Goal: Task Accomplishment & Management: Use online tool/utility

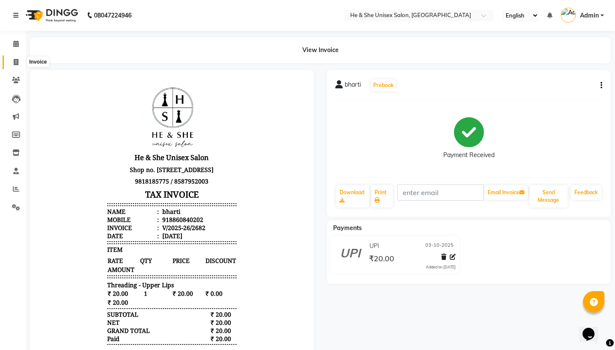
click at [15, 60] on icon at bounding box center [16, 62] width 5 height 6
select select "service"
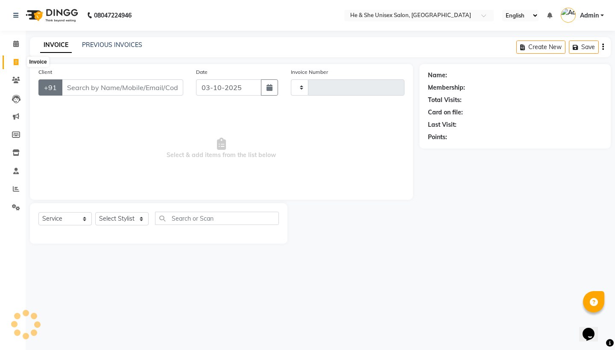
type input "2683"
select select "4745"
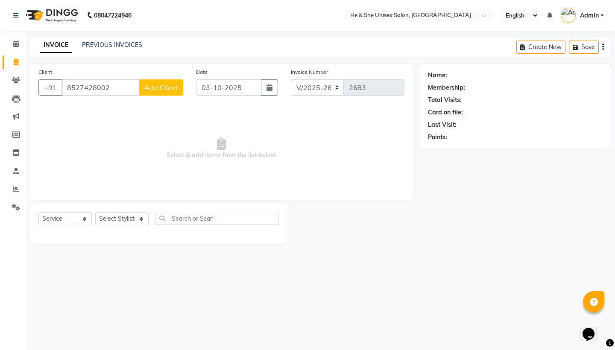
type input "8527428002"
click at [158, 85] on span "Add Client" at bounding box center [161, 87] width 34 height 9
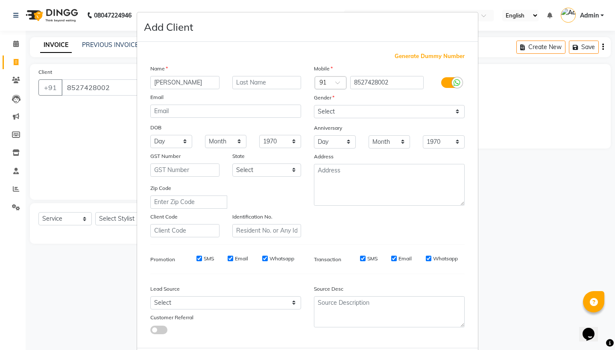
type input "[PERSON_NAME]"
select select "[DEMOGRAPHIC_DATA]"
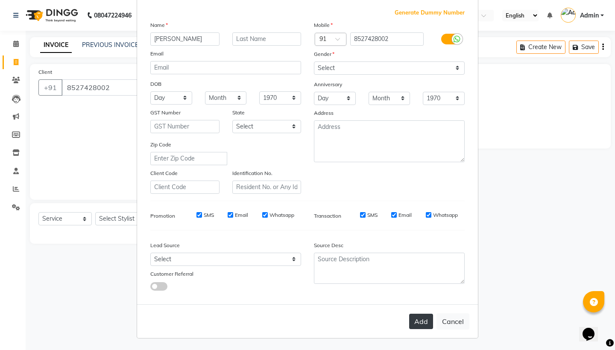
click at [421, 319] on button "Add" at bounding box center [421, 321] width 24 height 15
select select
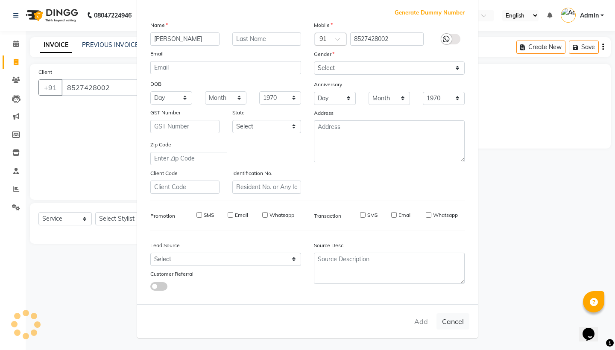
select select
checkbox input "false"
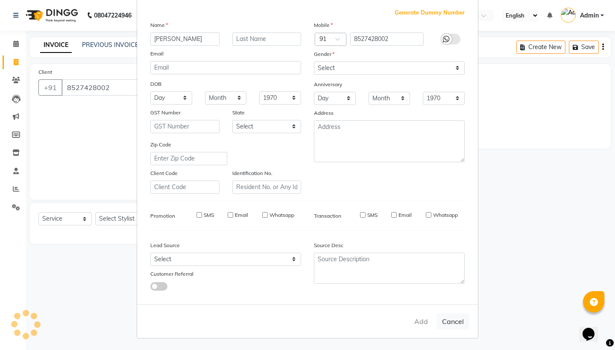
checkbox input "false"
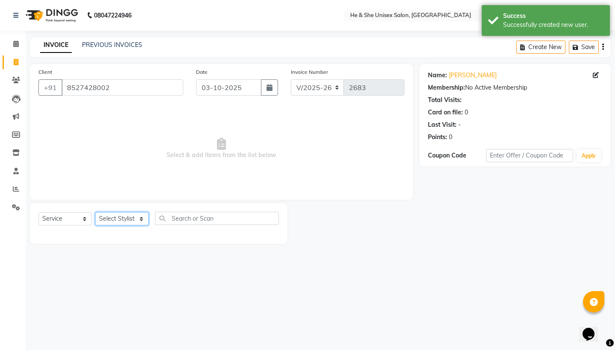
select select "46573"
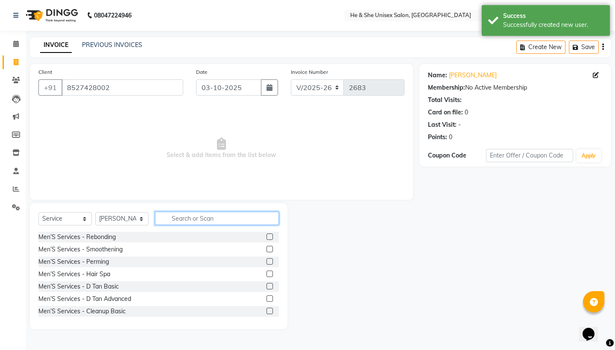
click at [236, 221] on input "text" at bounding box center [217, 218] width 124 height 13
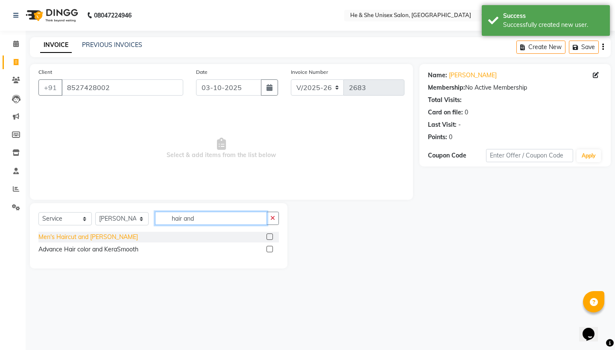
type input "hair and"
click at [93, 241] on div "Men's Haircut and [PERSON_NAME]" at bounding box center [87, 237] width 99 height 9
checkbox input "false"
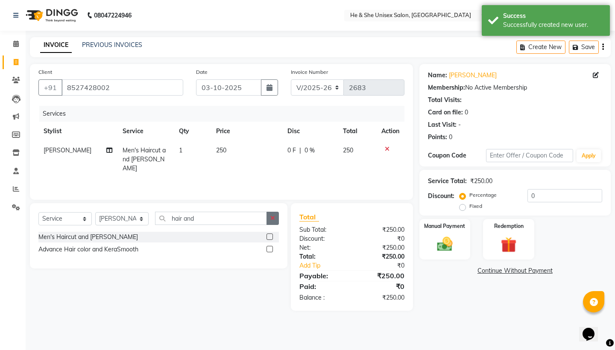
click at [271, 220] on icon "button" at bounding box center [272, 218] width 5 height 6
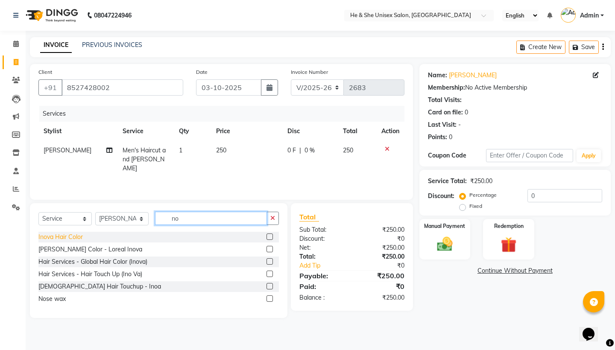
type input "no"
click at [64, 233] on div "Inova Hair Color" at bounding box center [60, 237] width 44 height 9
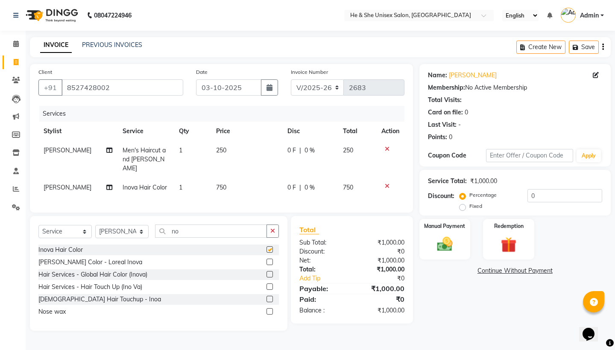
checkbox input "false"
click at [222, 185] on td "750" at bounding box center [246, 187] width 71 height 19
select select "46573"
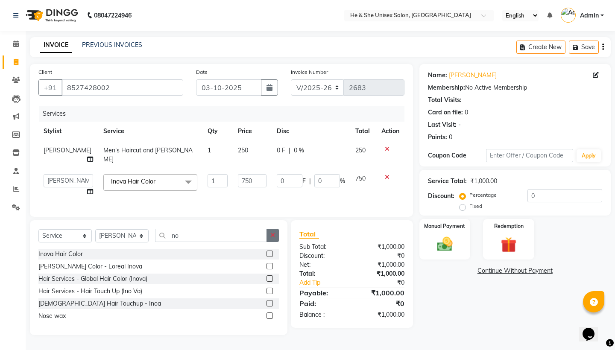
click at [273, 232] on icon "button" at bounding box center [272, 235] width 5 height 6
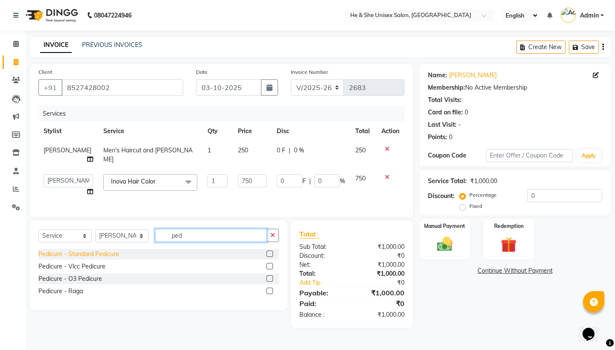
type input "ped"
click at [108, 250] on div "Pedicure - Standard Pedicure" at bounding box center [78, 254] width 81 height 9
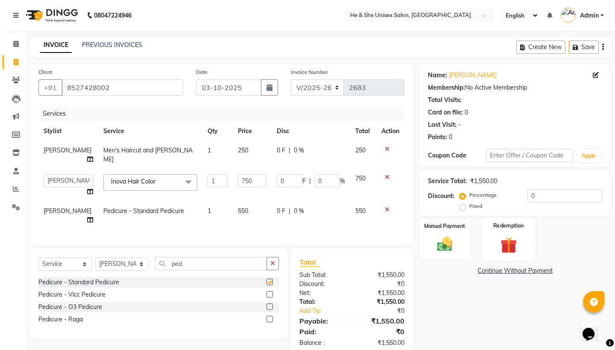
checkbox input "false"
click at [464, 238] on div "Manual Payment" at bounding box center [444, 239] width 53 height 42
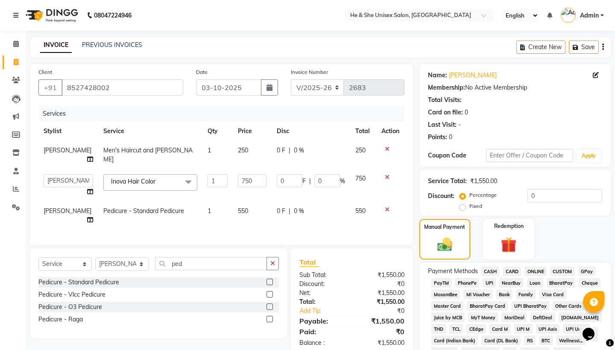
click at [490, 280] on span "UPI" at bounding box center [488, 283] width 13 height 10
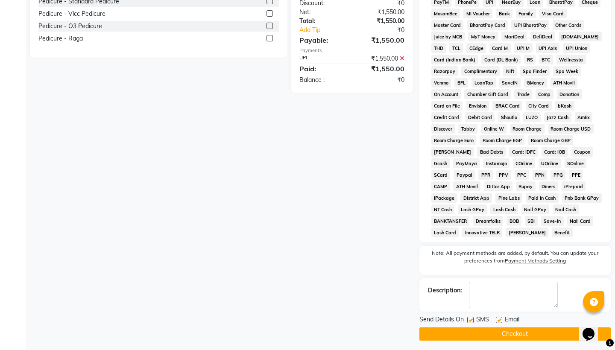
click at [545, 333] on button "Checkout" at bounding box center [514, 333] width 191 height 13
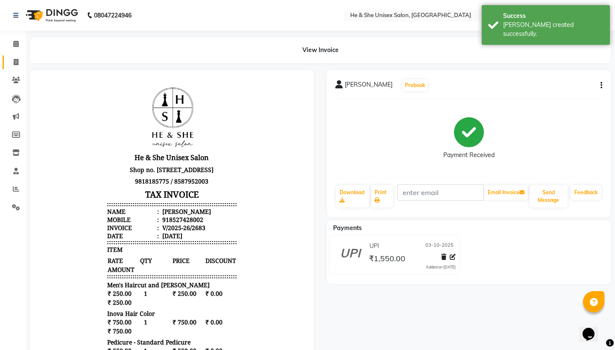
click at [7, 60] on link "Invoice" at bounding box center [13, 62] width 20 height 14
select select "4745"
select select "service"
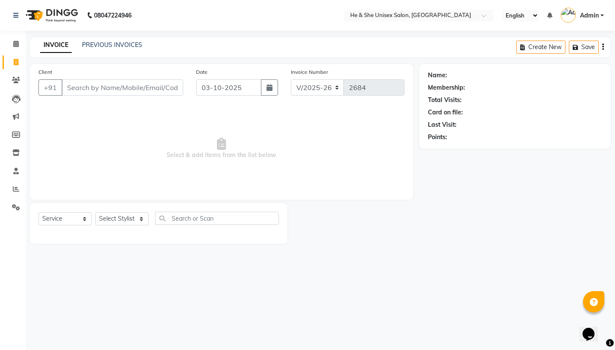
click at [73, 87] on input "Client" at bounding box center [122, 87] width 122 height 16
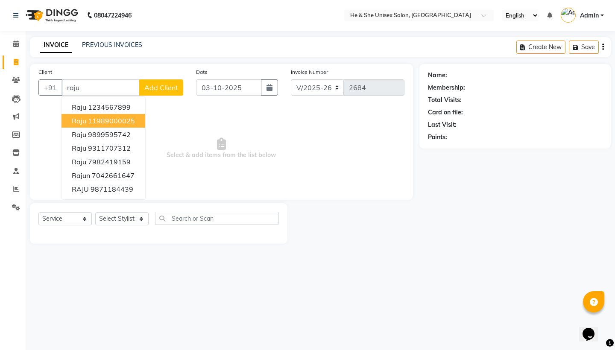
click at [88, 118] on ngb-highlight "11989000025" at bounding box center [111, 121] width 47 height 9
type input "11989000025"
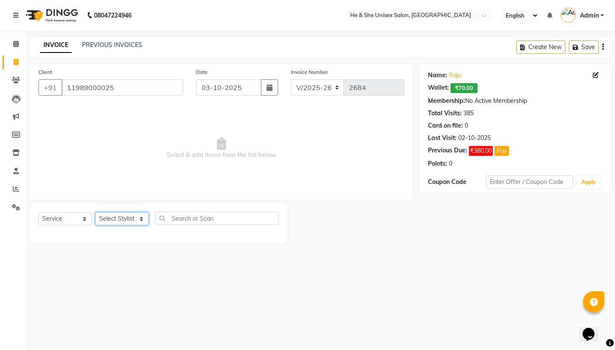
select select "28386"
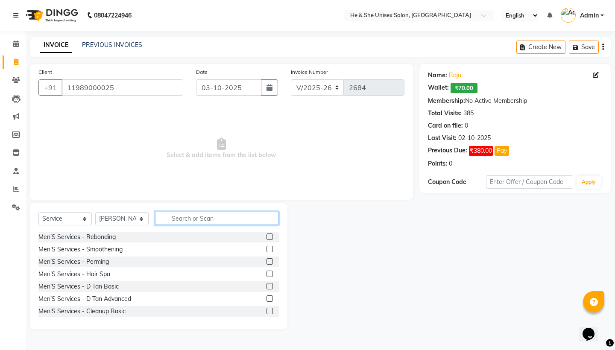
click at [230, 216] on input "text" at bounding box center [217, 218] width 124 height 13
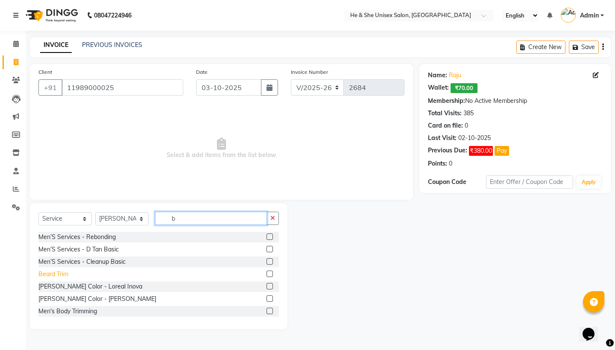
type input "b"
click at [64, 272] on div "Beard Trim" at bounding box center [53, 274] width 30 height 9
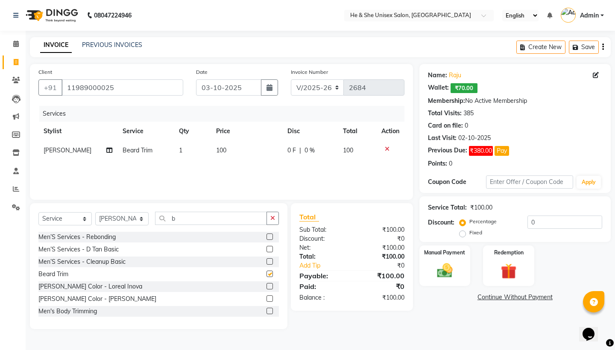
checkbox input "false"
click at [436, 262] on img at bounding box center [444, 270] width 26 height 19
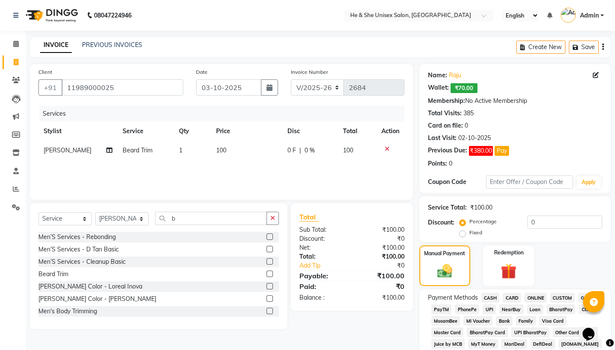
click at [487, 297] on span "CASH" at bounding box center [490, 298] width 18 height 10
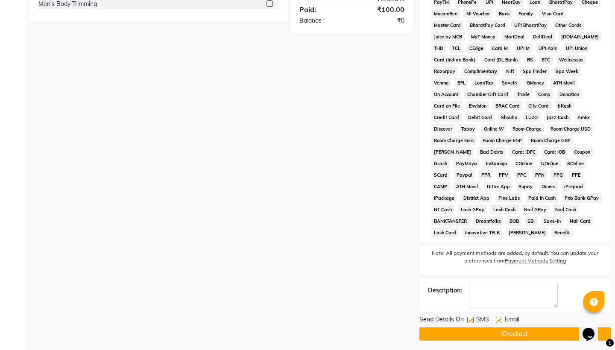
scroll to position [311, 0]
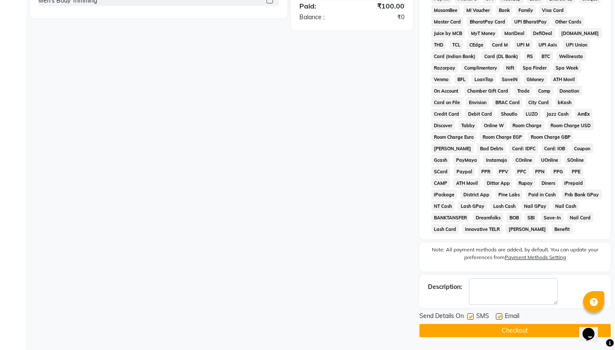
click at [504, 331] on button "Checkout" at bounding box center [514, 330] width 191 height 13
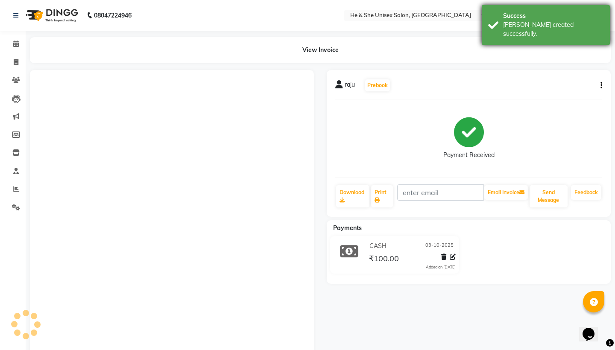
click at [557, 27] on div "[PERSON_NAME] created successfully." at bounding box center [553, 29] width 100 height 18
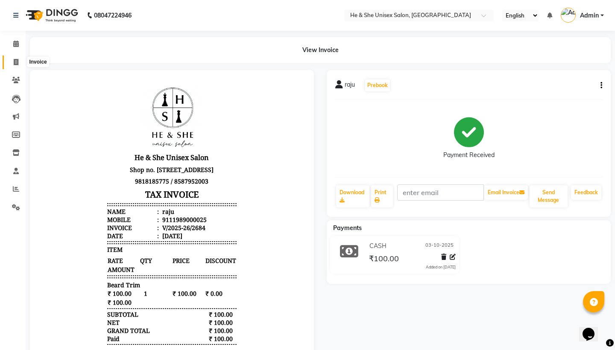
click at [17, 63] on icon at bounding box center [16, 62] width 5 height 6
select select "service"
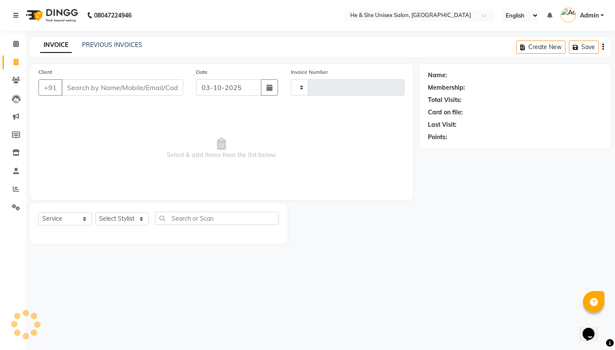
type input "2685"
select select "4745"
click at [139, 90] on input "Client" at bounding box center [122, 87] width 122 height 16
